Goal: Check status: Check status

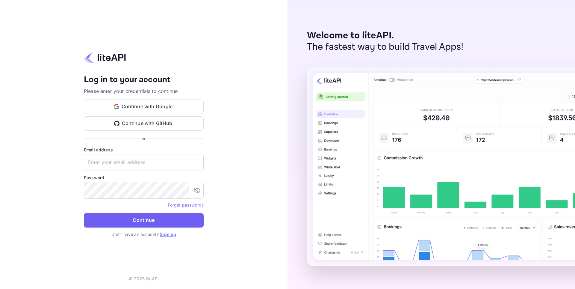
type input "[EMAIL_ADDRESS][DOMAIN_NAME]"
click at [129, 218] on button "Continue" at bounding box center [144, 220] width 120 height 14
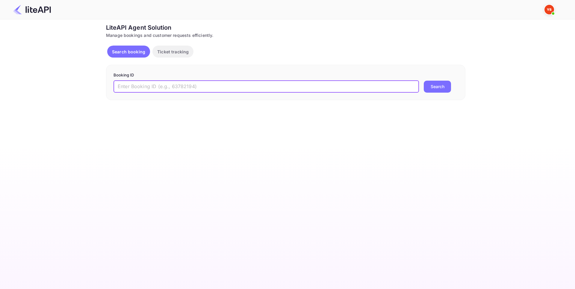
click at [172, 86] on input "text" at bounding box center [267, 87] width 306 height 12
paste input "+995 577 01 15 01"
drag, startPoint x: 164, startPoint y: 86, endPoint x: 90, endPoint y: 86, distance: 74.0
click at [90, 86] on div "Ticket Affiliate URL https://www.nuitee.com/ Business partner name Nuitee Trave…" at bounding box center [285, 61] width 557 height 77
paste input "8242939"
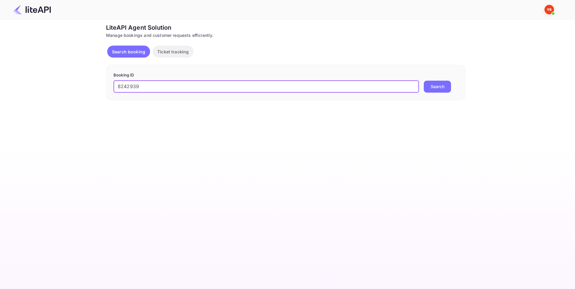
type input "8242939"
click at [427, 88] on button "Search" at bounding box center [437, 87] width 27 height 12
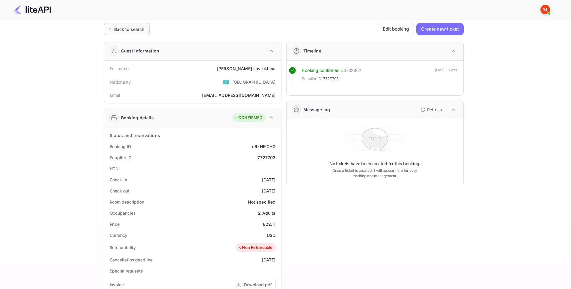
click at [133, 30] on div "Back to search" at bounding box center [129, 29] width 30 height 6
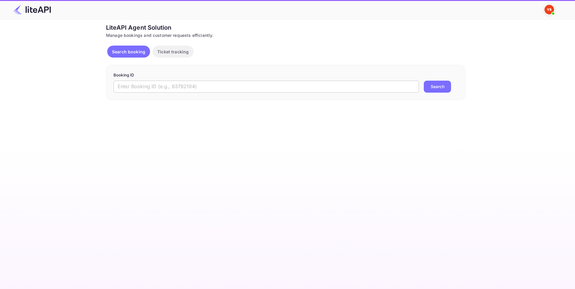
click at [219, 87] on input "text" at bounding box center [267, 87] width 306 height 12
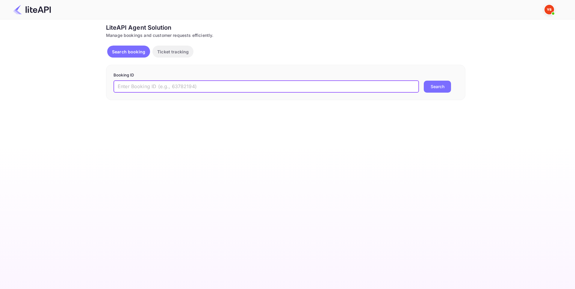
paste input "8201581"
type input "8201581"
click at [446, 88] on button "Search" at bounding box center [437, 87] width 27 height 12
